Goal: Task Accomplishment & Management: Complete application form

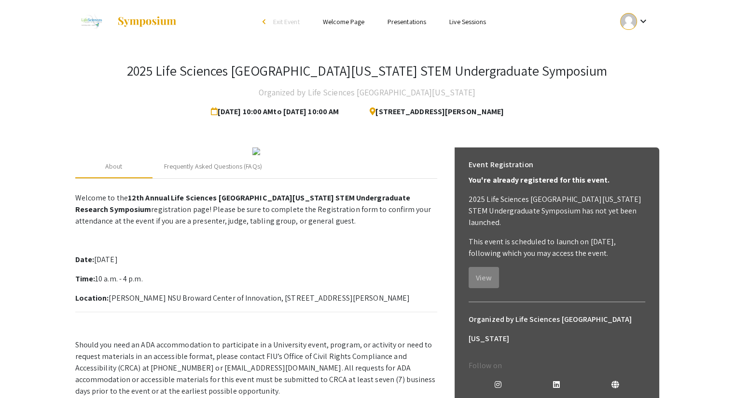
click at [644, 24] on mat-icon "keyboard_arrow_down" at bounding box center [643, 21] width 12 height 12
click at [623, 70] on button "My Submissions" at bounding box center [639, 70] width 59 height 23
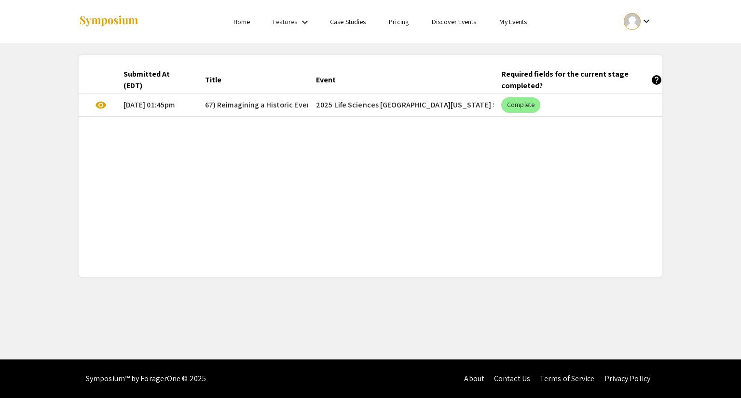
click at [166, 105] on mat-cell "10/08/25, 01:45pm" at bounding box center [157, 105] width 82 height 23
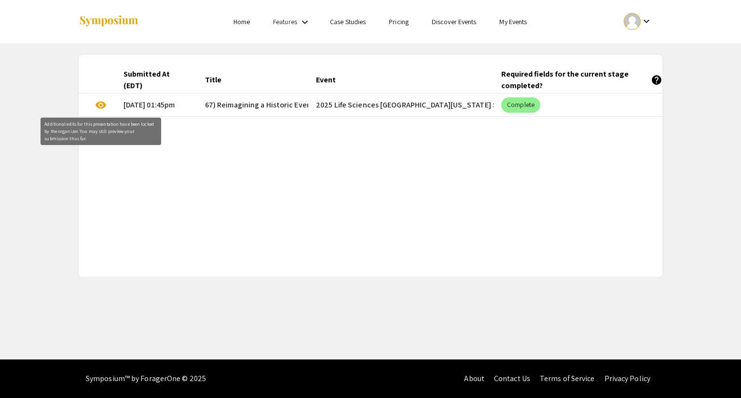
click at [103, 106] on span "visibility" at bounding box center [101, 105] width 12 height 12
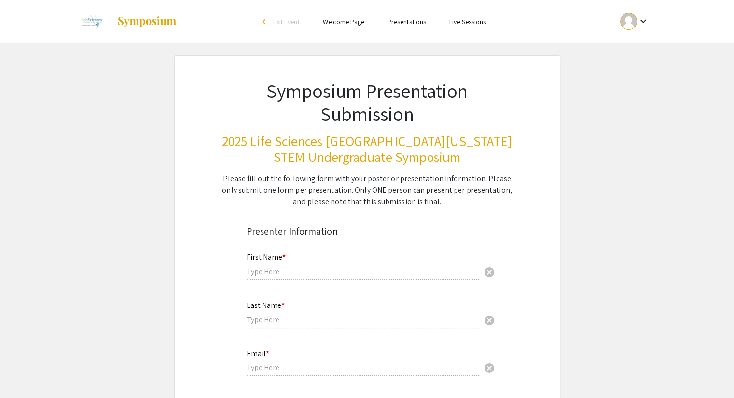
type input "Sahbah"
type input "Gonzalez"
type input "sgonzalez3276@eagle.fgcu.edu"
radio input "true"
type input "Computing & Software Engineering"
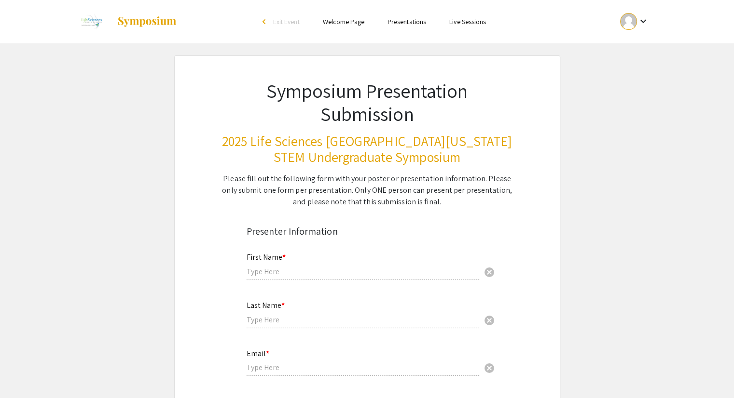
radio input "true"
type input "Md Baharul Islam"
radio input "true"
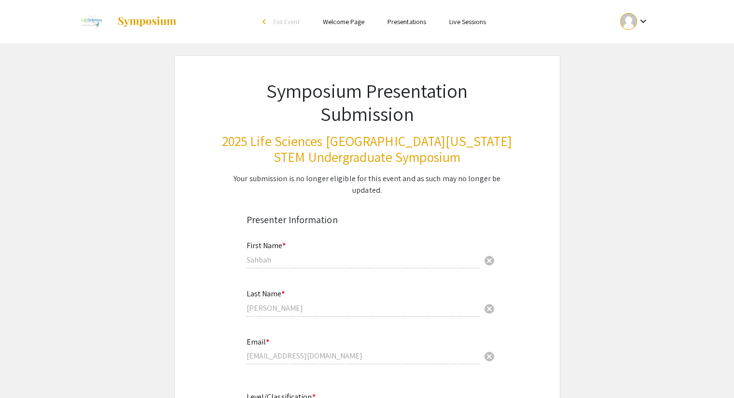
select select "custom"
type input "0"
select select "custom"
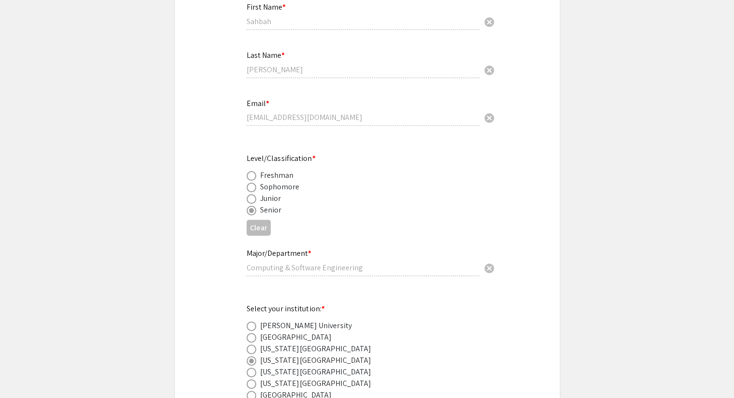
type input "1"
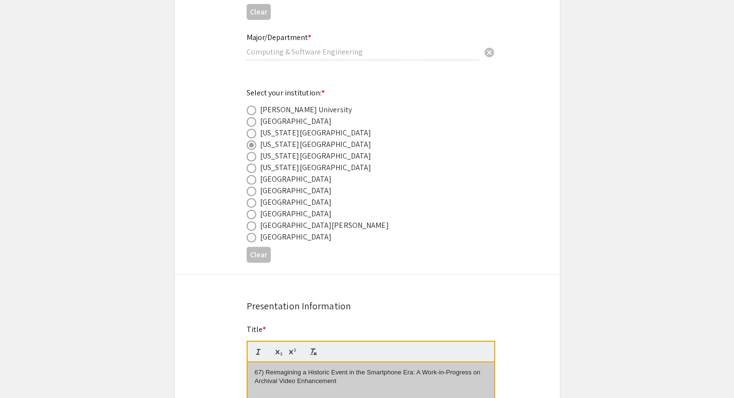
select select "auto"
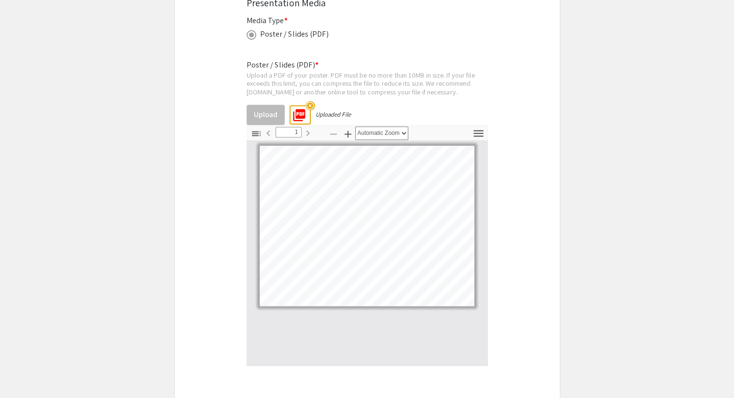
scroll to position [1669, 0]
click at [481, 130] on icon "button" at bounding box center [478, 133] width 10 height 7
click at [480, 127] on icon "button" at bounding box center [478, 133] width 13 height 13
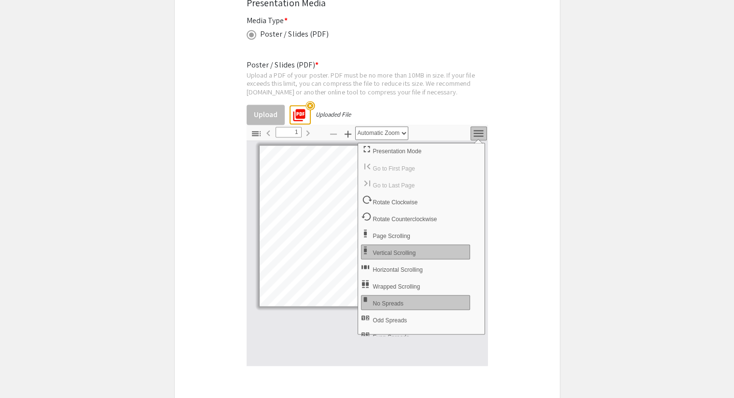
scroll to position [1642, 0]
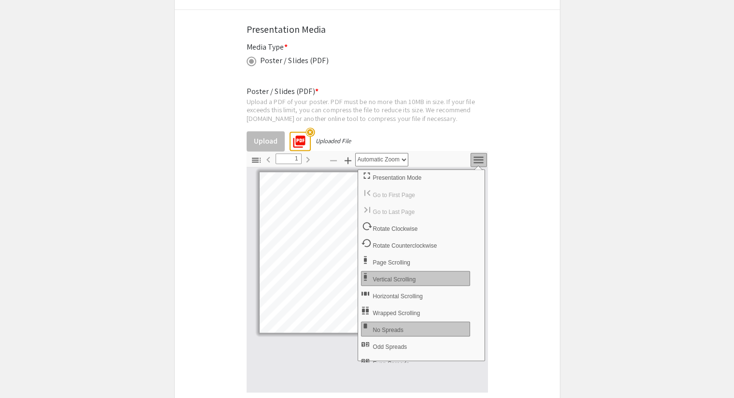
click at [300, 328] on div at bounding box center [366, 279] width 241 height 225
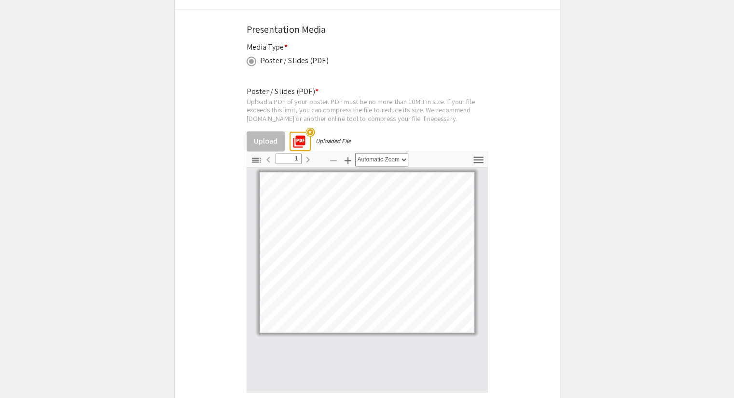
scroll to position [1712, 0]
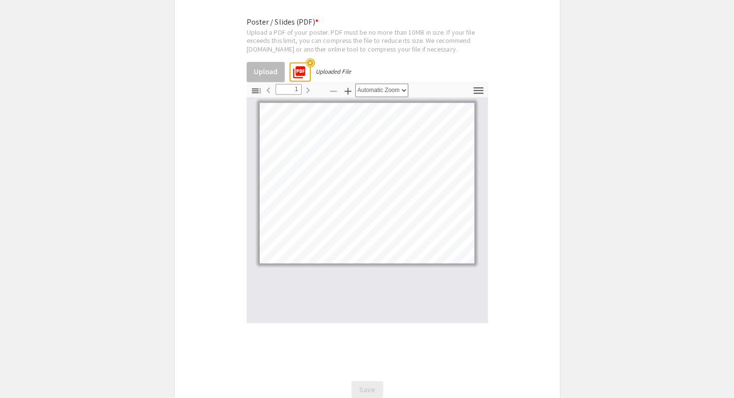
click at [301, 62] on mat-icon "picture_as_pdf" at bounding box center [296, 69] width 14 height 14
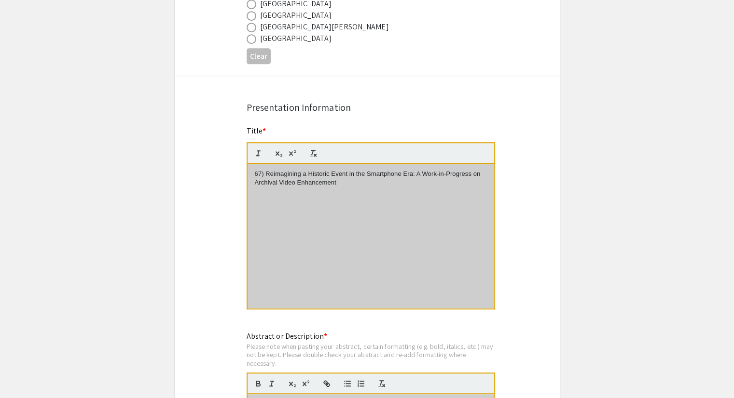
scroll to position [653, 0]
click at [261, 171] on p "67) Reimagining a Historic Event in the Smartphone Era: A Work-in-Progress on A…" at bounding box center [371, 180] width 232 height 18
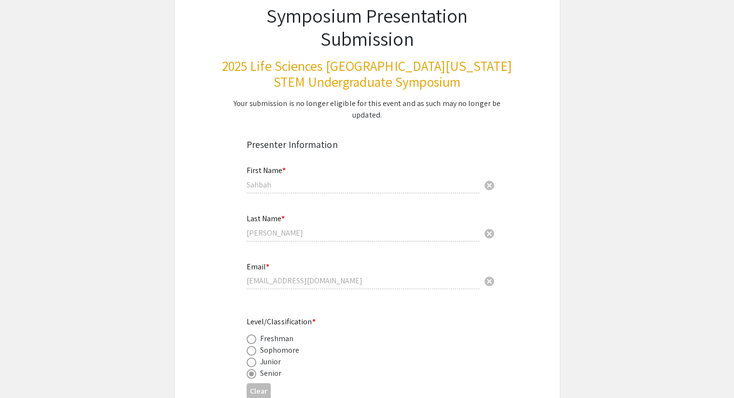
scroll to position [0, 0]
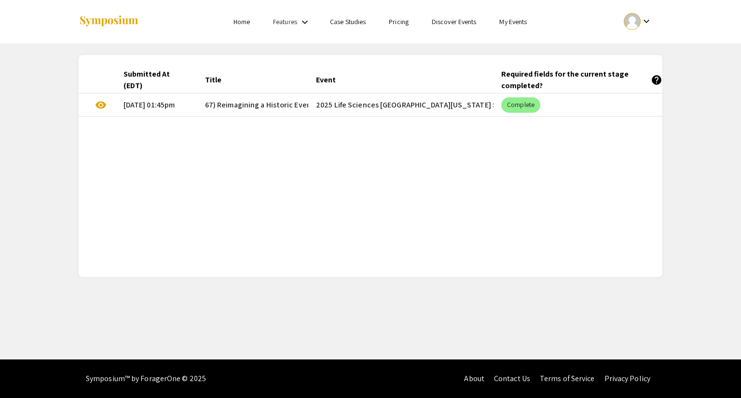
click at [523, 24] on link "My Events" at bounding box center [512, 21] width 27 height 9
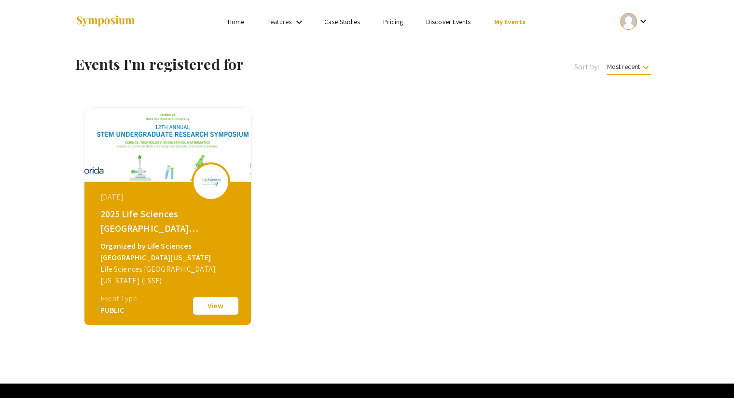
scroll to position [24, 0]
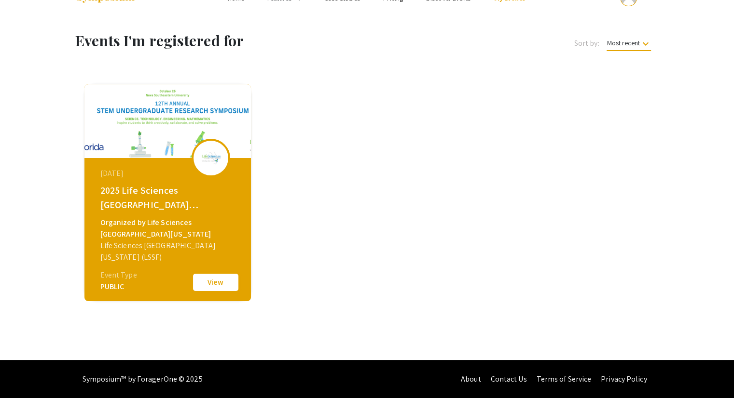
click at [227, 284] on button "View" at bounding box center [215, 283] width 48 height 20
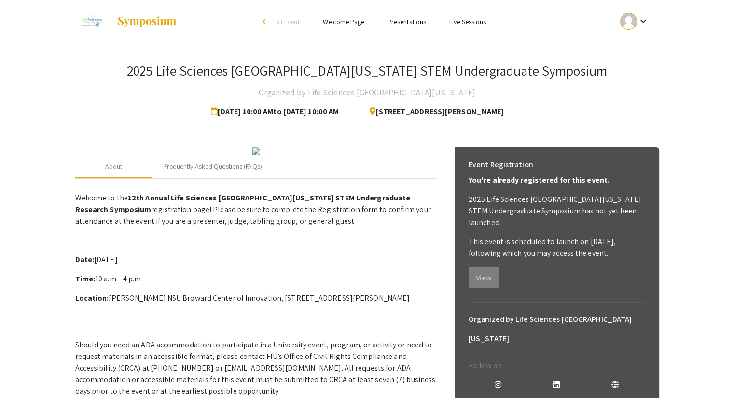
click at [634, 21] on div at bounding box center [628, 21] width 17 height 17
click at [642, 72] on button "My Submissions" at bounding box center [639, 70] width 59 height 23
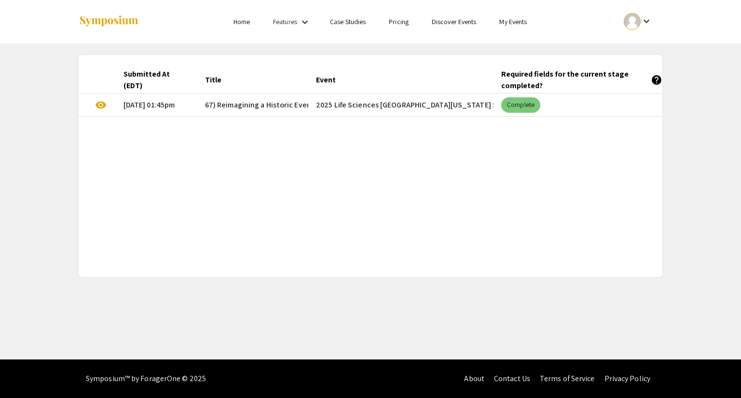
click at [530, 105] on mat-chip "Complete" at bounding box center [520, 104] width 39 height 15
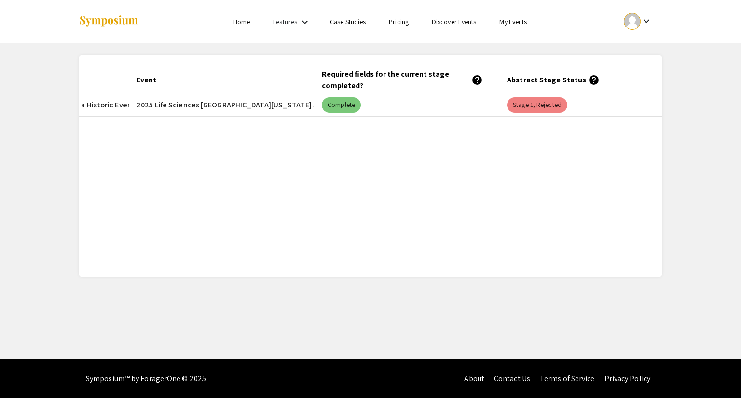
scroll to position [0, 201]
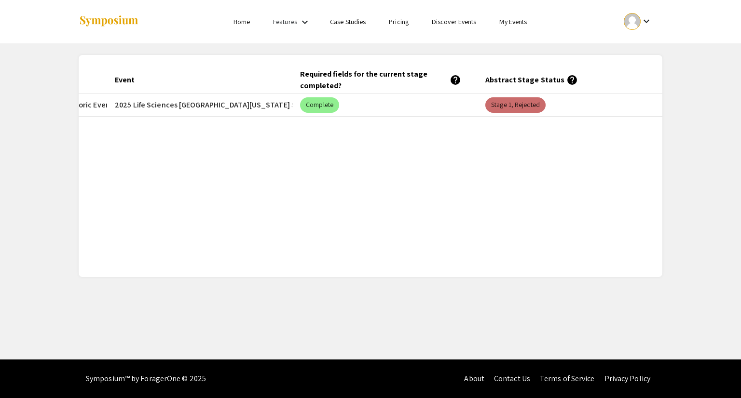
click at [522, 107] on mat-chip "Stage 1, Rejected" at bounding box center [515, 104] width 60 height 15
click at [727, 46] on app-my-submissions "Submitted At (EDT) Title Event Required fields for the current stage completed?…" at bounding box center [370, 160] width 741 height 234
click at [522, 108] on mat-chip "Stage 1, Rejected" at bounding box center [515, 104] width 60 height 15
